Goal: Information Seeking & Learning: Learn about a topic

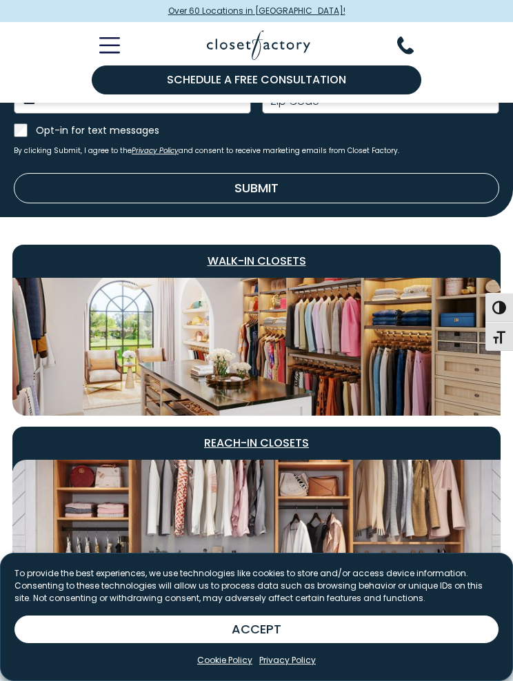
scroll to position [646, 0]
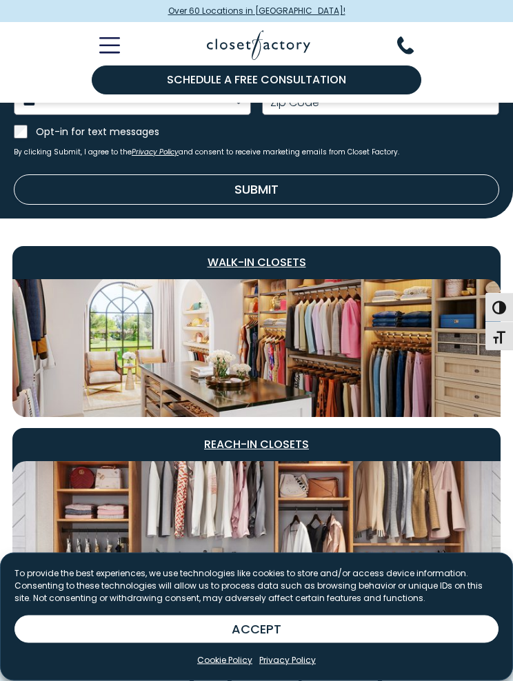
click at [281, 256] on span "Walk-In Closets" at bounding box center [256, 263] width 488 height 33
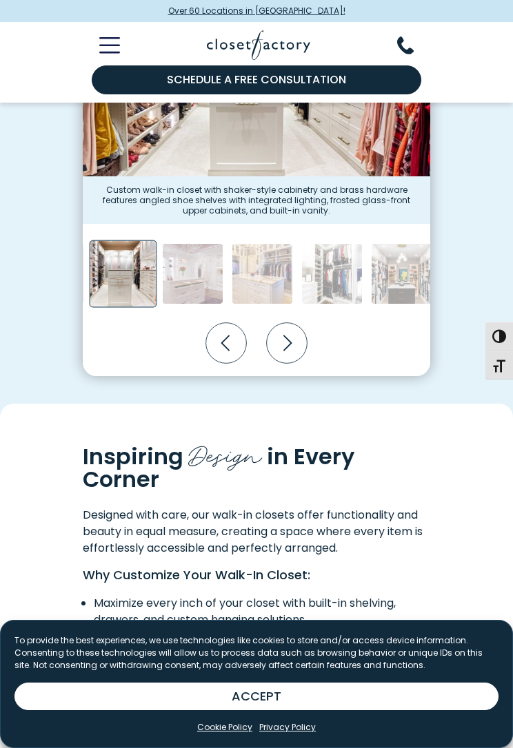
scroll to position [485, 0]
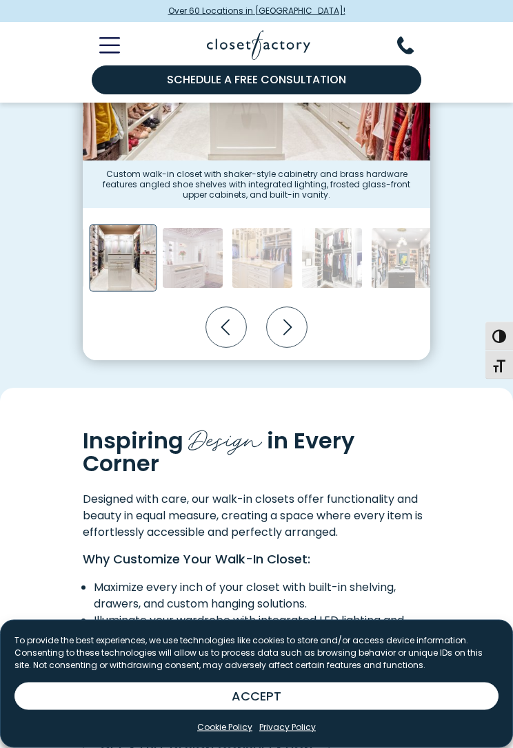
click at [290, 320] on icon "Next slide" at bounding box center [287, 328] width 41 height 41
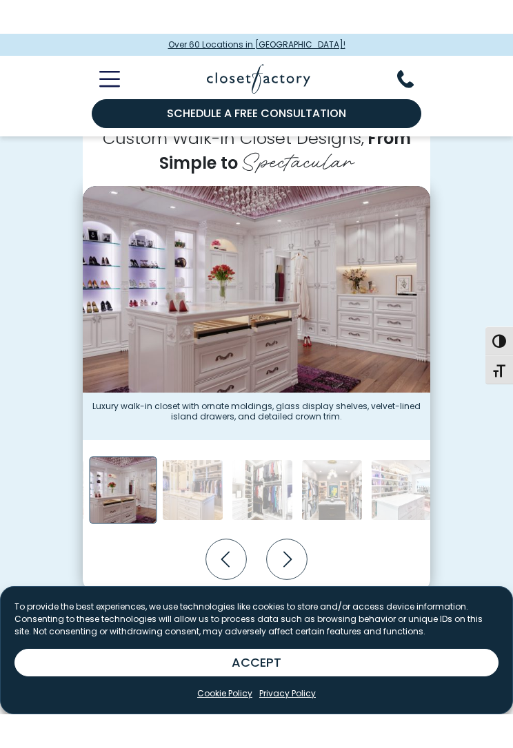
scroll to position [281, 0]
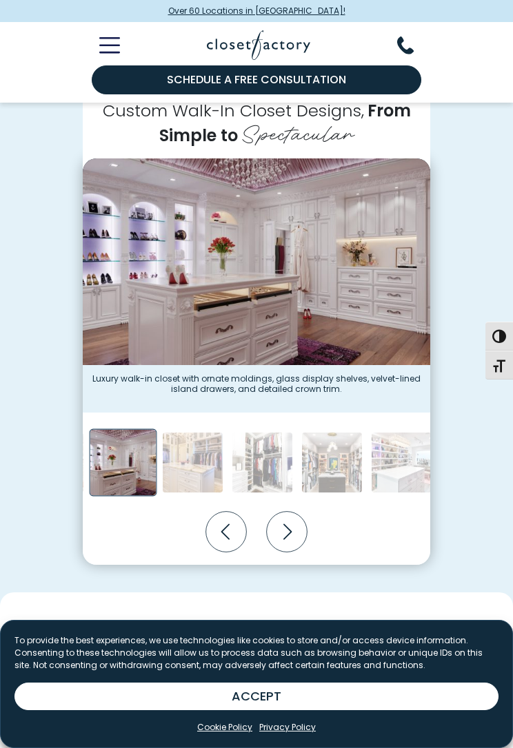
click at [302, 525] on icon "Next slide" at bounding box center [287, 532] width 41 height 41
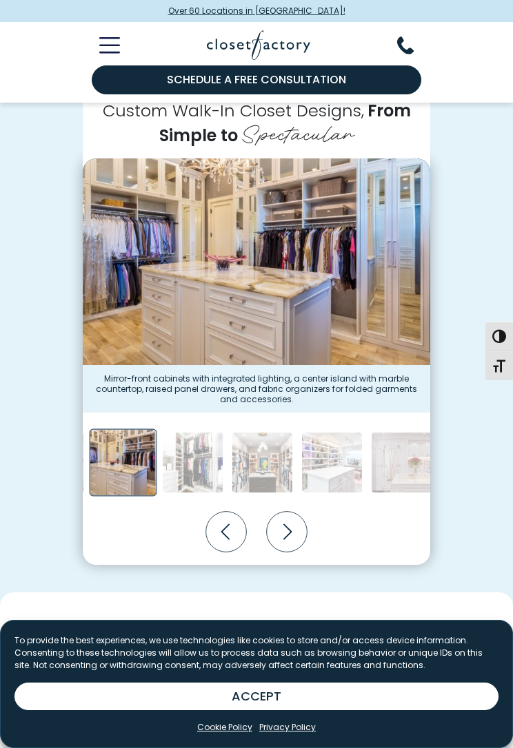
click at [290, 512] on icon "Next slide" at bounding box center [287, 532] width 41 height 41
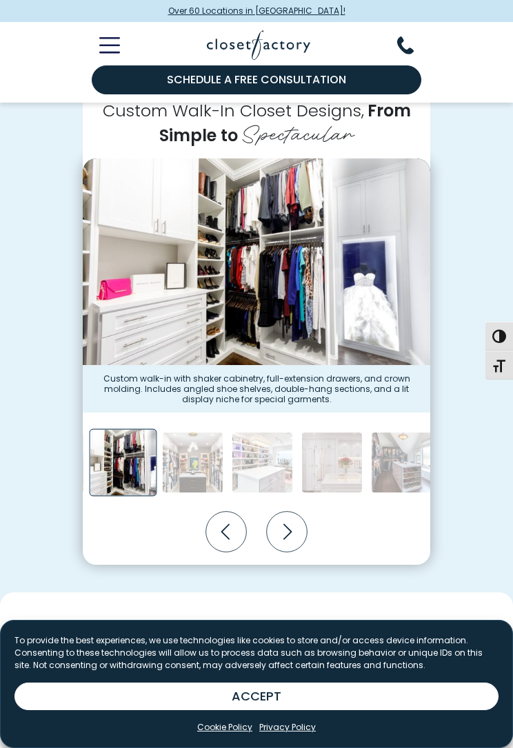
click at [295, 508] on icon "Next slide" at bounding box center [287, 532] width 50 height 50
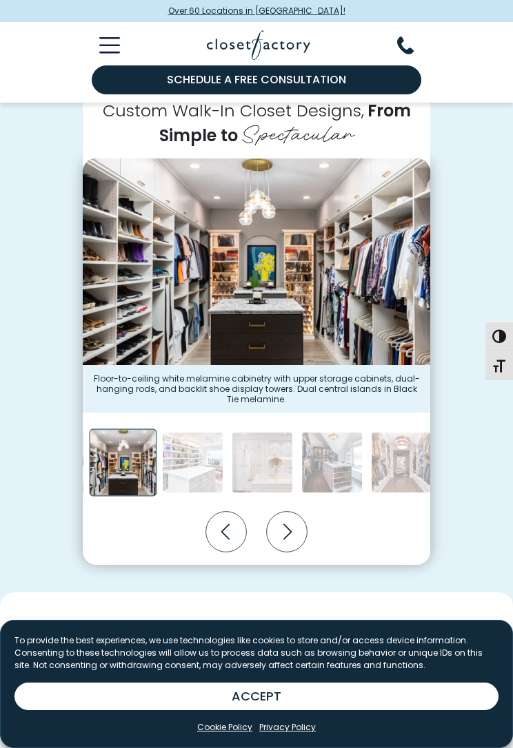
click at [290, 507] on icon "Next slide" at bounding box center [287, 532] width 50 height 50
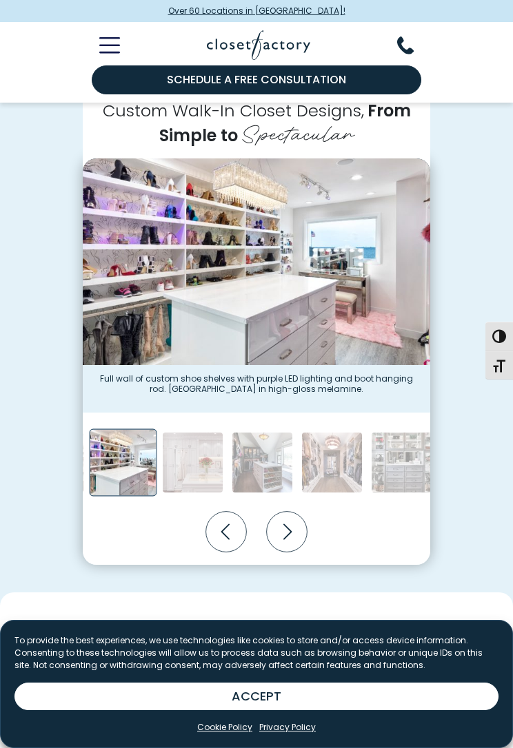
click at [291, 515] on icon "Next slide" at bounding box center [287, 532] width 41 height 41
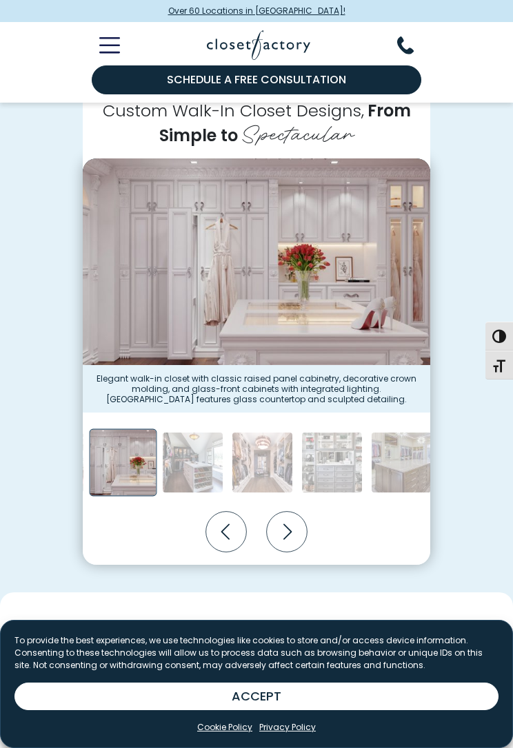
click at [289, 512] on icon "Next slide" at bounding box center [287, 532] width 41 height 41
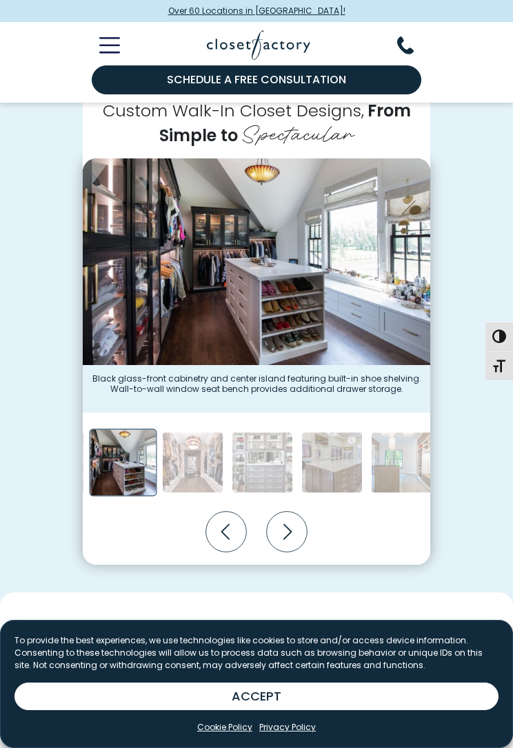
click at [283, 515] on icon "Next slide" at bounding box center [287, 532] width 41 height 41
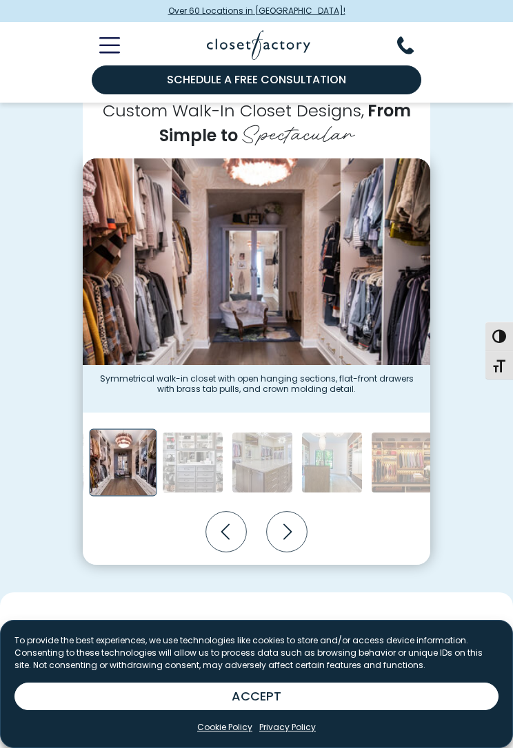
click at [284, 518] on icon "Next slide" at bounding box center [287, 532] width 41 height 41
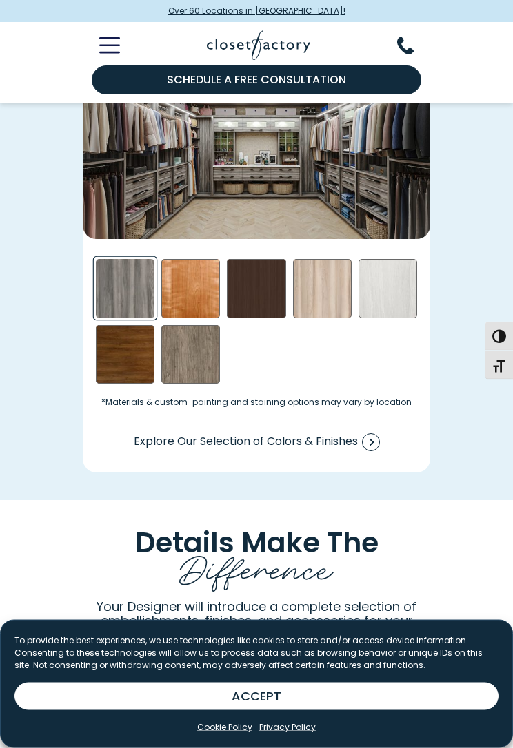
scroll to position [2029, 0]
